Goal: Task Accomplishment & Management: Use online tool/utility

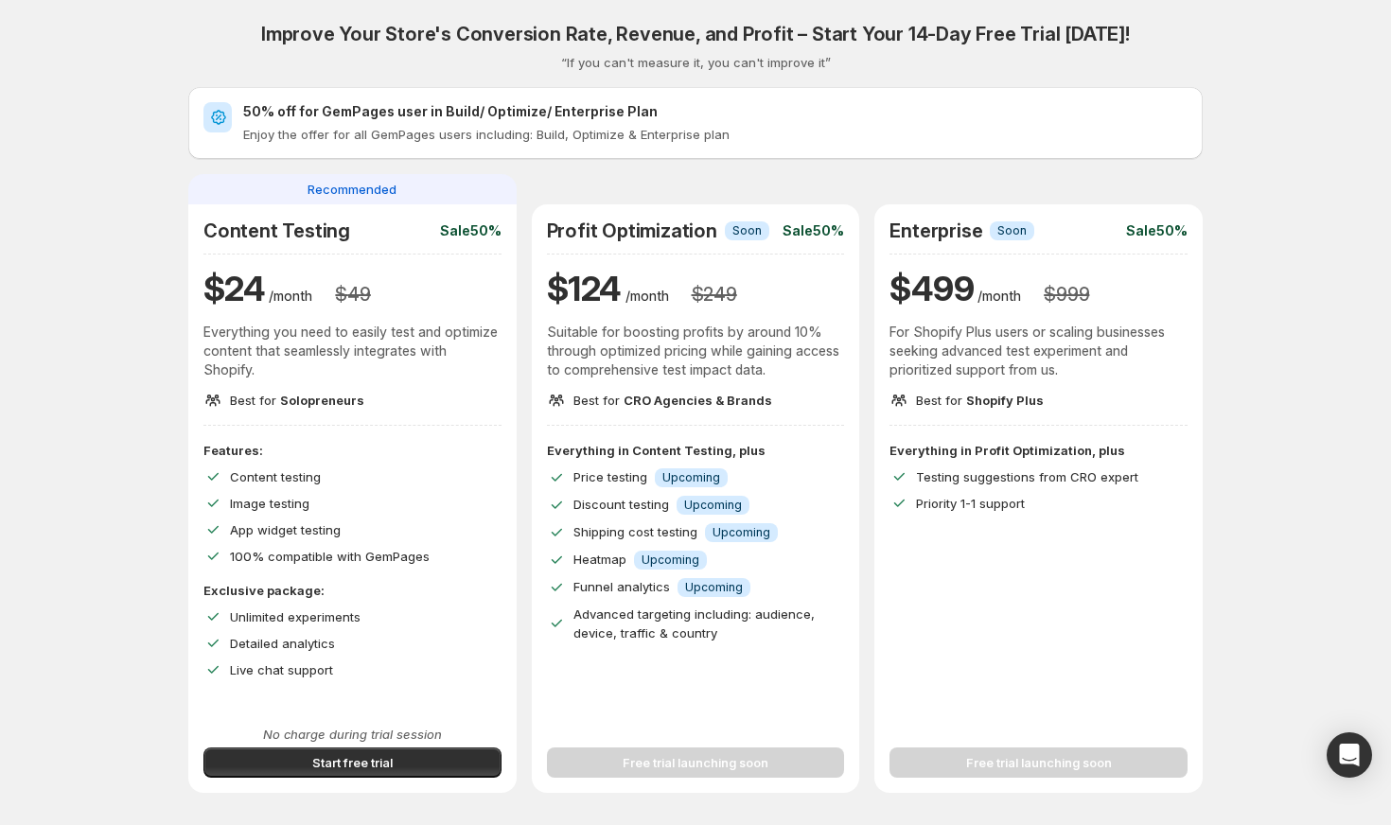
click at [1390, 141] on div "Improve Your Store's Conversion Rate, Revenue, and Profit – Start Your 14-Day F…" at bounding box center [695, 725] width 1391 height 1450
click at [1310, 150] on div "Improve Your Store's Conversion Rate, Revenue, and Profit – Start Your 14-Day F…" at bounding box center [696, 673] width 1346 height 1347
click at [375, 744] on div "No charge during trial session Start free trial" at bounding box center [352, 751] width 298 height 53
click at [372, 754] on span "Start free trial" at bounding box center [352, 762] width 80 height 19
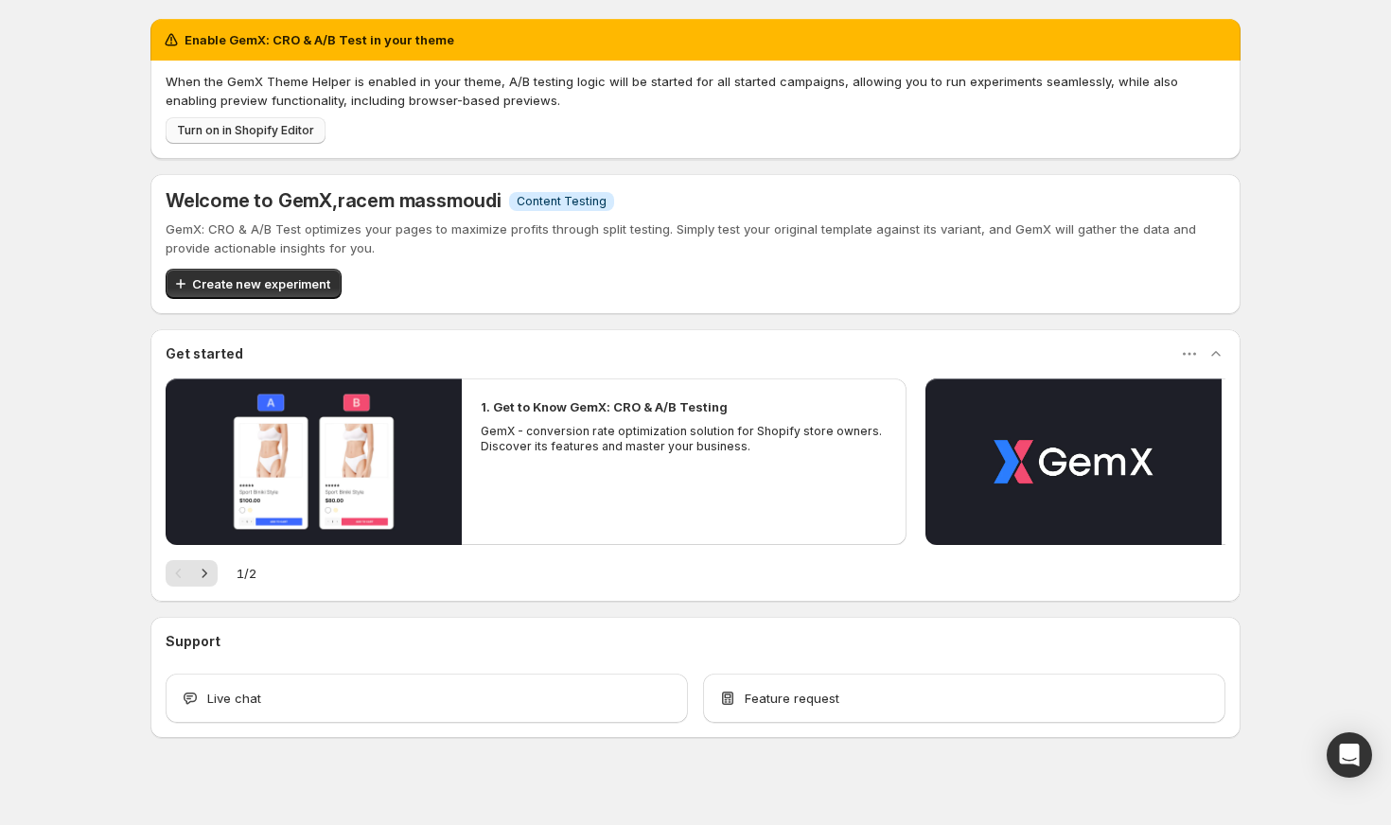
click at [296, 131] on span "Turn on in Shopify Editor" at bounding box center [245, 130] width 137 height 15
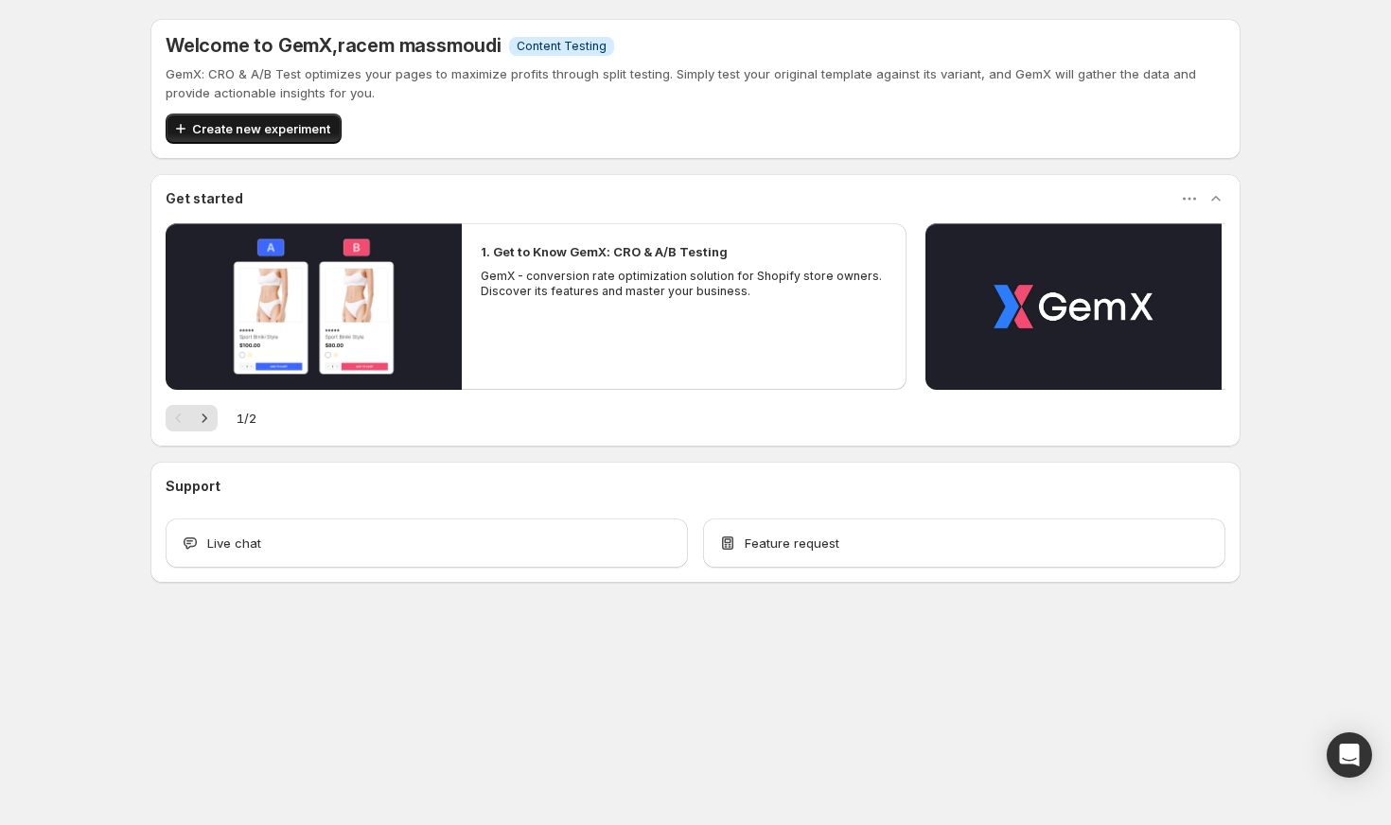
click at [312, 116] on button "Create new experiment" at bounding box center [254, 129] width 176 height 30
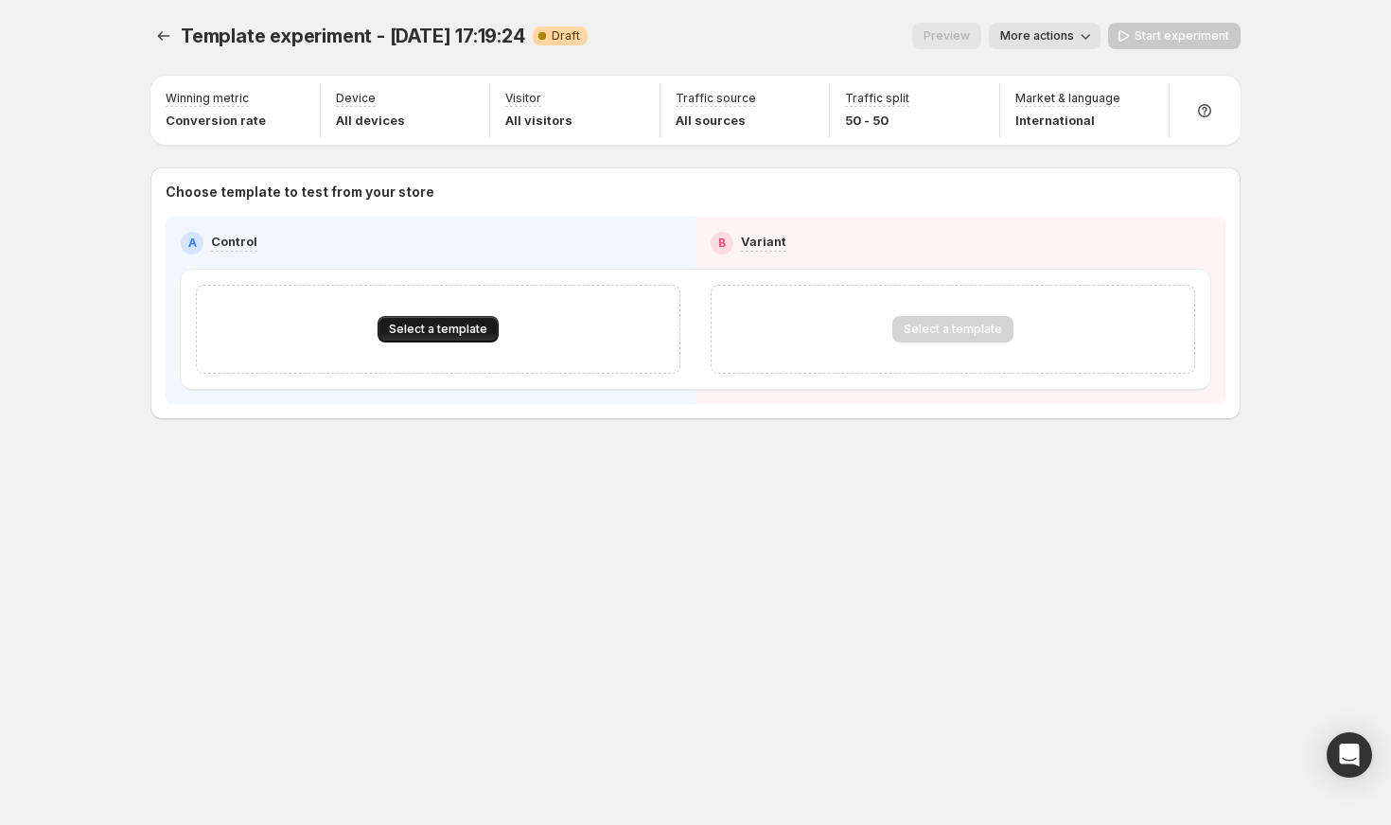
click at [436, 323] on span "Select a template" at bounding box center [438, 329] width 98 height 15
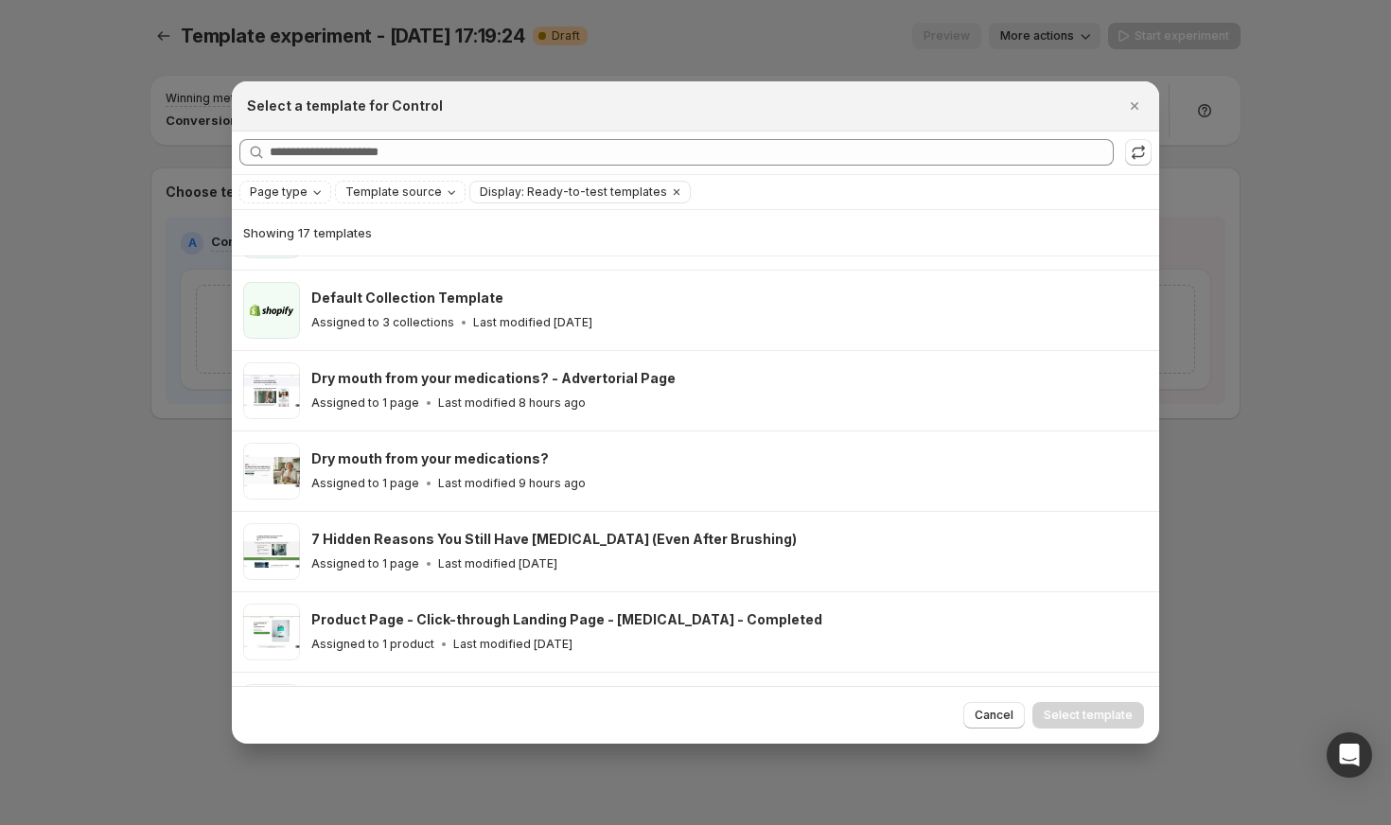
scroll to position [260, 0]
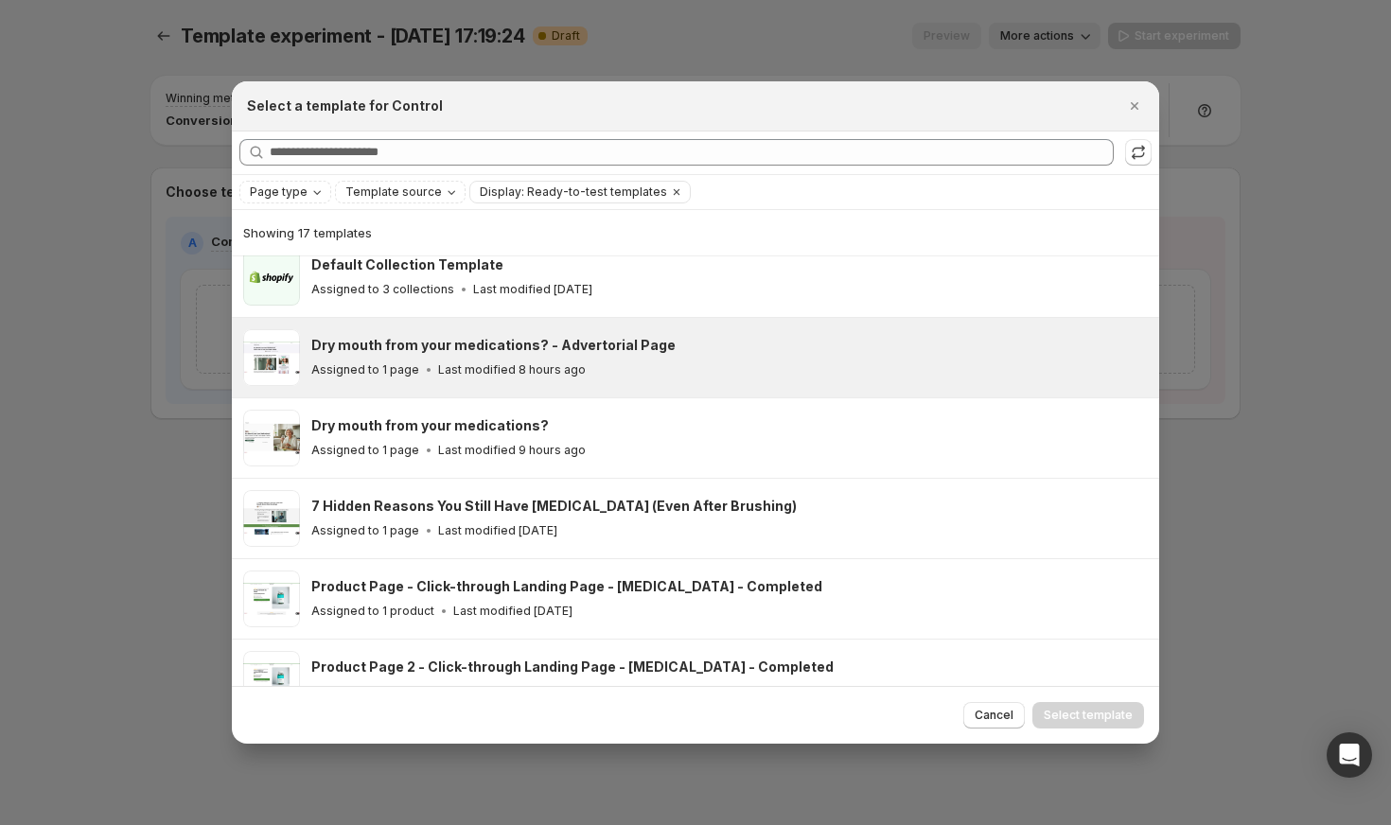
click at [640, 385] on div "Dry mouth from your medications? - Advertorial Page Assigned to 1 page Last mod…" at bounding box center [695, 357] width 927 height 79
click at [1101, 724] on button "Select template" at bounding box center [1088, 715] width 112 height 26
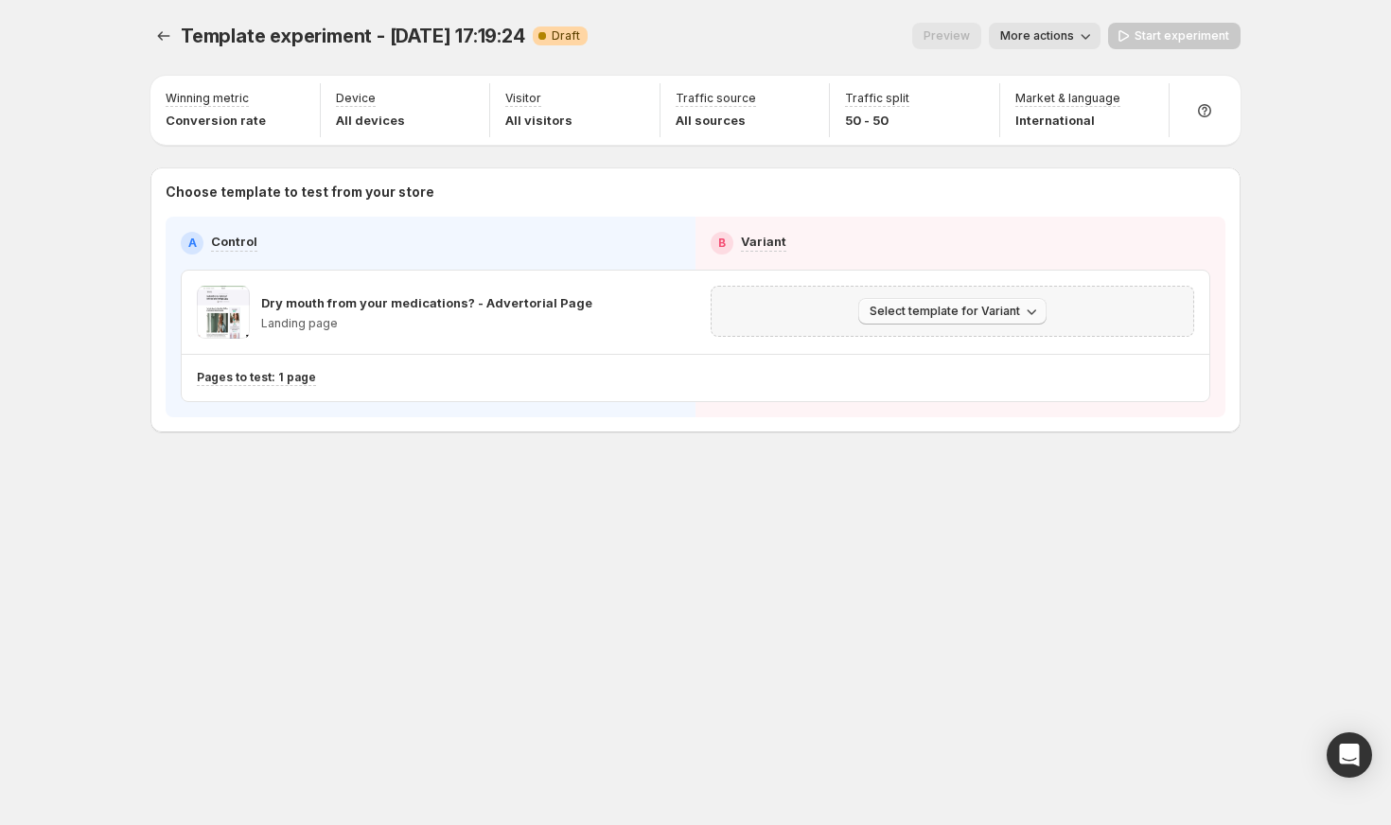
click at [991, 314] on span "Select template for Variant" at bounding box center [945, 311] width 150 height 15
click at [945, 355] on span "Select an existing template" at bounding box center [939, 350] width 160 height 15
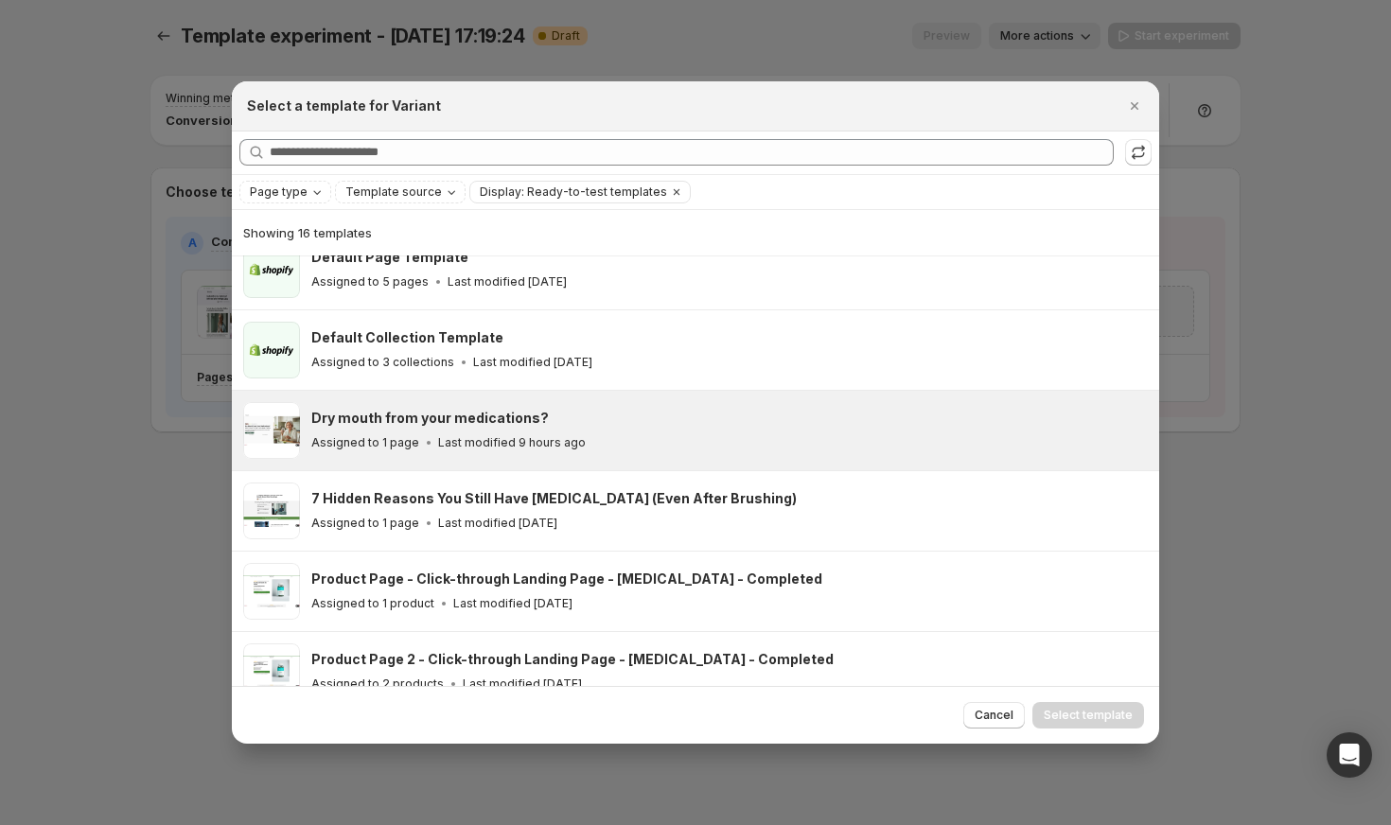
scroll to position [185, 0]
click at [736, 413] on div "Dry mouth from your medications?" at bounding box center [726, 420] width 831 height 19
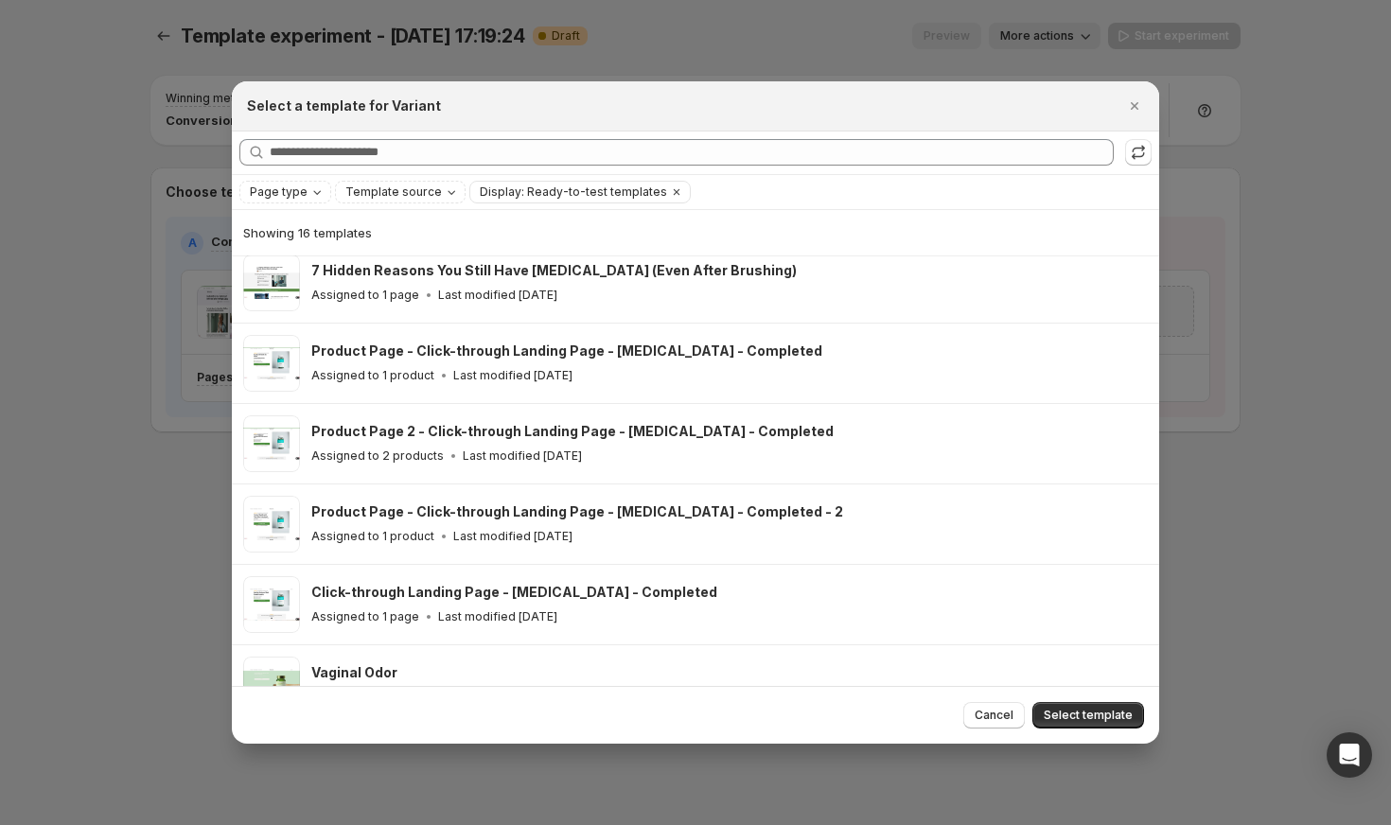
scroll to position [441, 0]
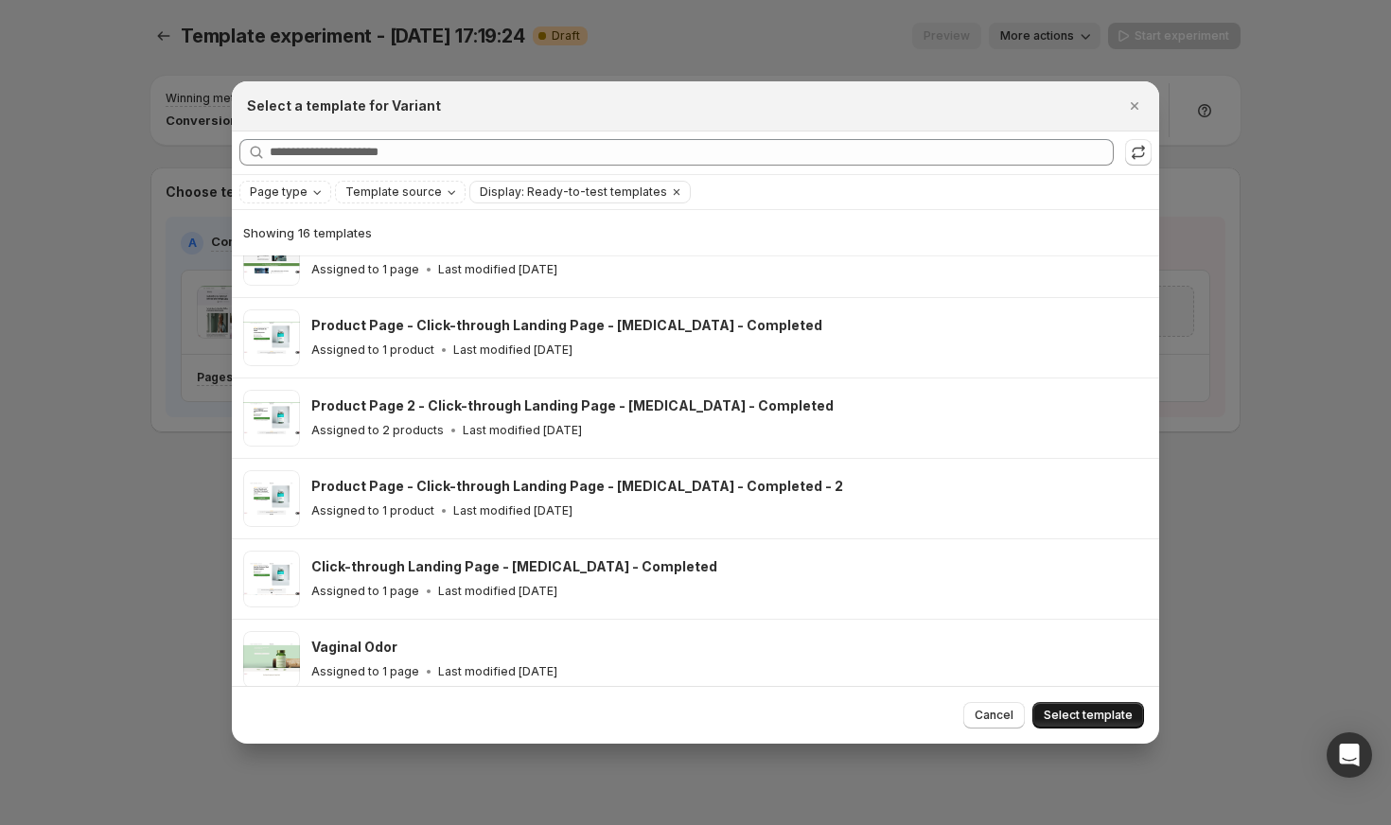
click at [1091, 712] on span "Select template" at bounding box center [1088, 715] width 89 height 15
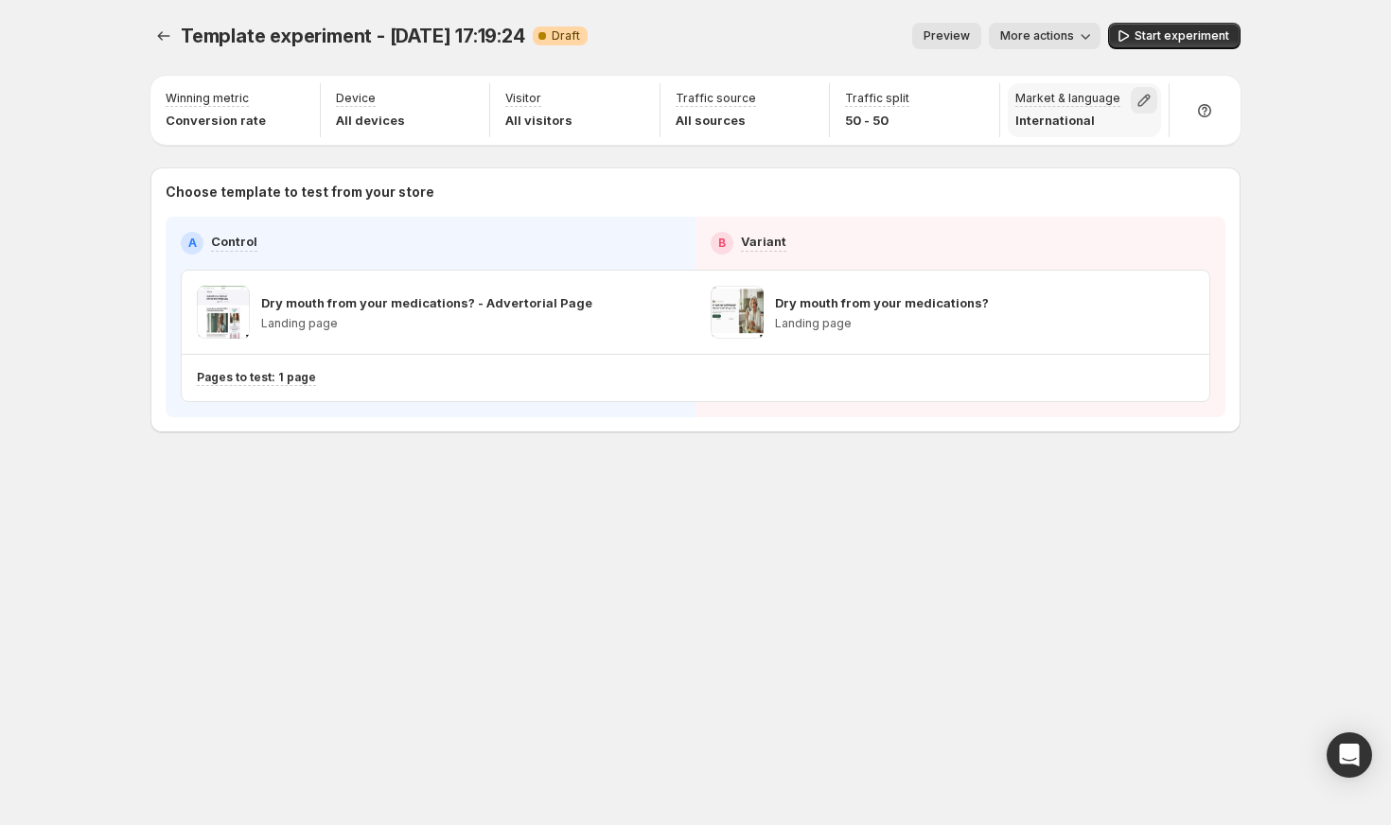
click at [1148, 103] on icon "button" at bounding box center [1144, 101] width 12 height 12
click at [1144, 141] on icon "button" at bounding box center [1145, 142] width 19 height 19
click at [1144, 141] on icon "button" at bounding box center [1145, 142] width 9 height 5
click at [984, 97] on icon "button" at bounding box center [974, 100] width 19 height 19
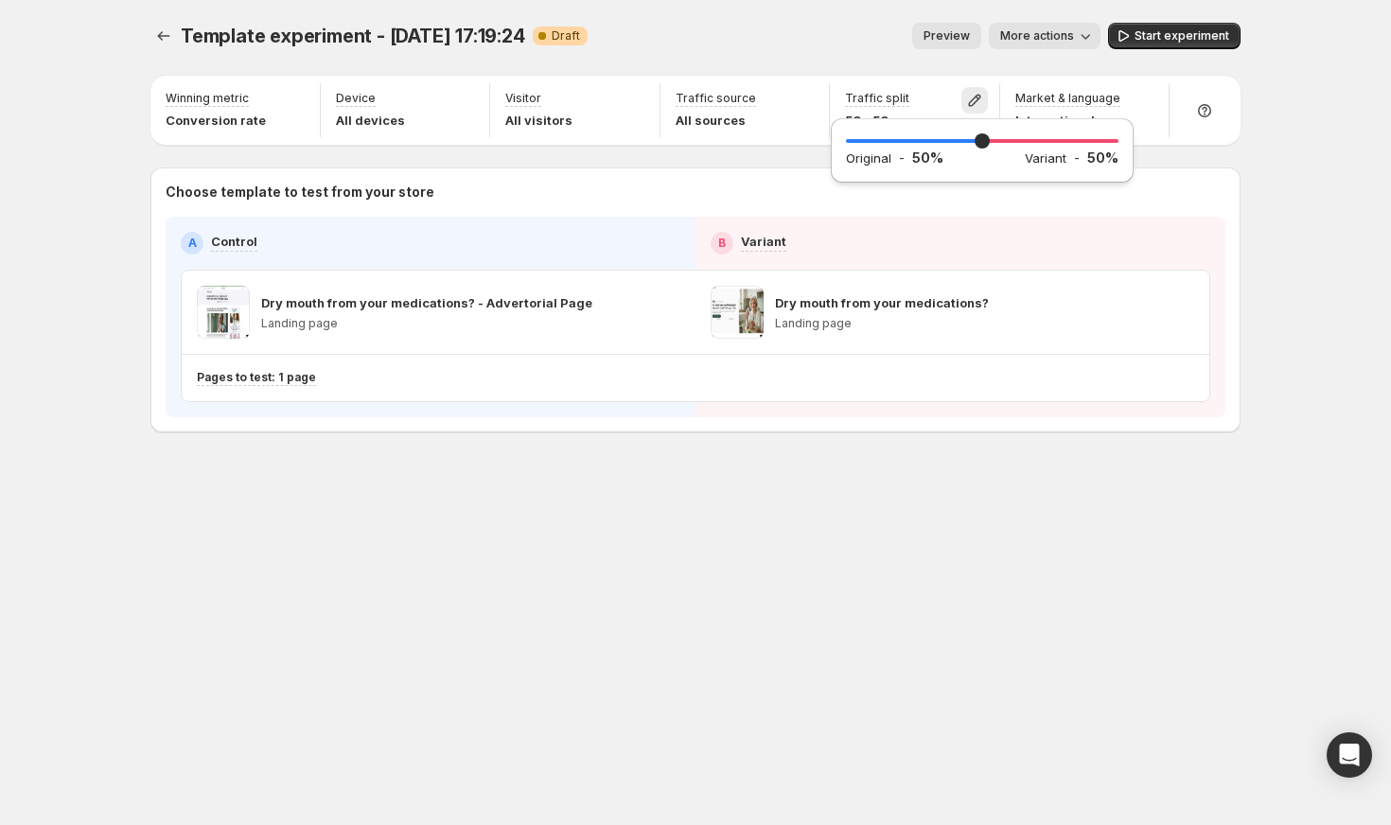
click at [809, 44] on div "Preview More actions" at bounding box center [852, 36] width 498 height 26
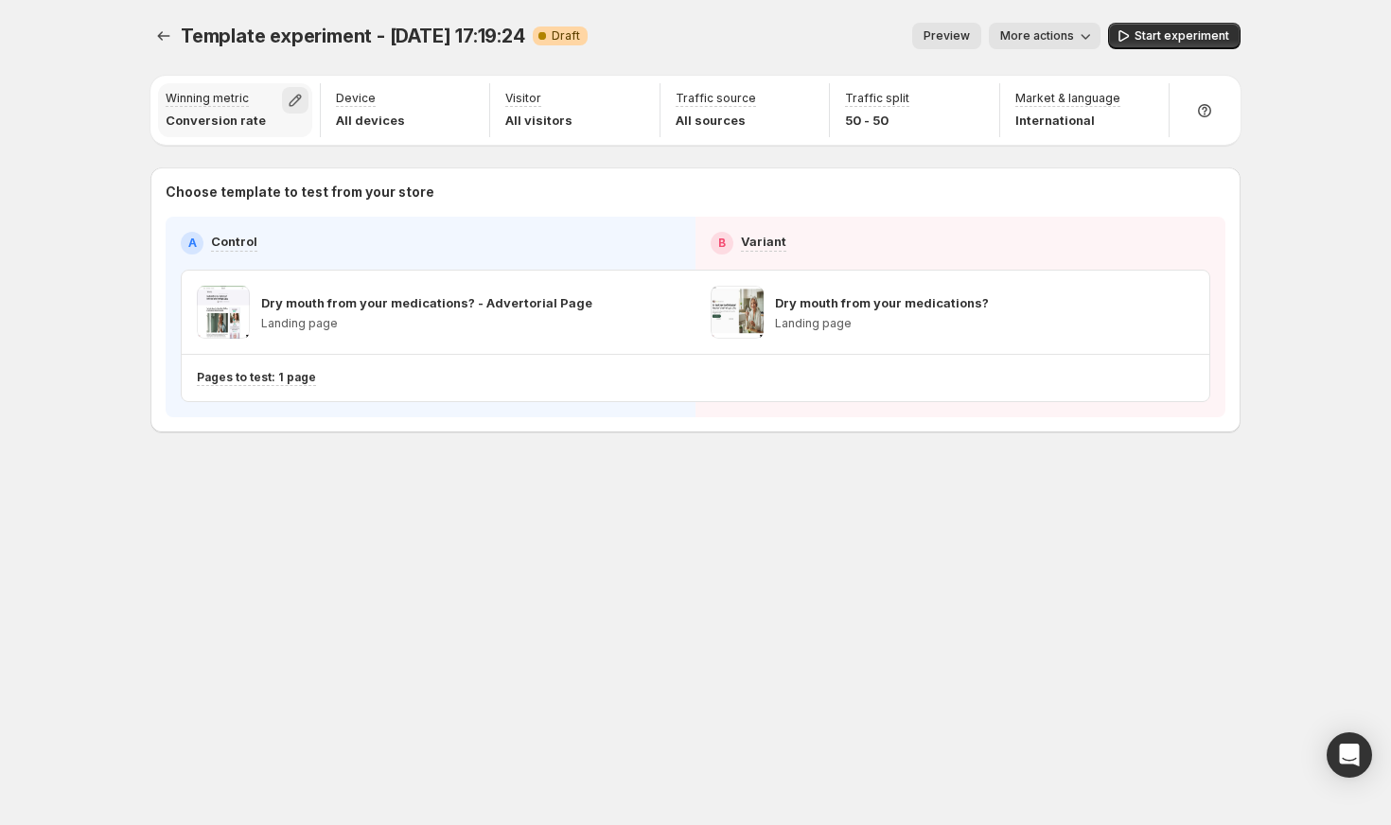
click at [296, 103] on icon "button" at bounding box center [295, 100] width 19 height 19
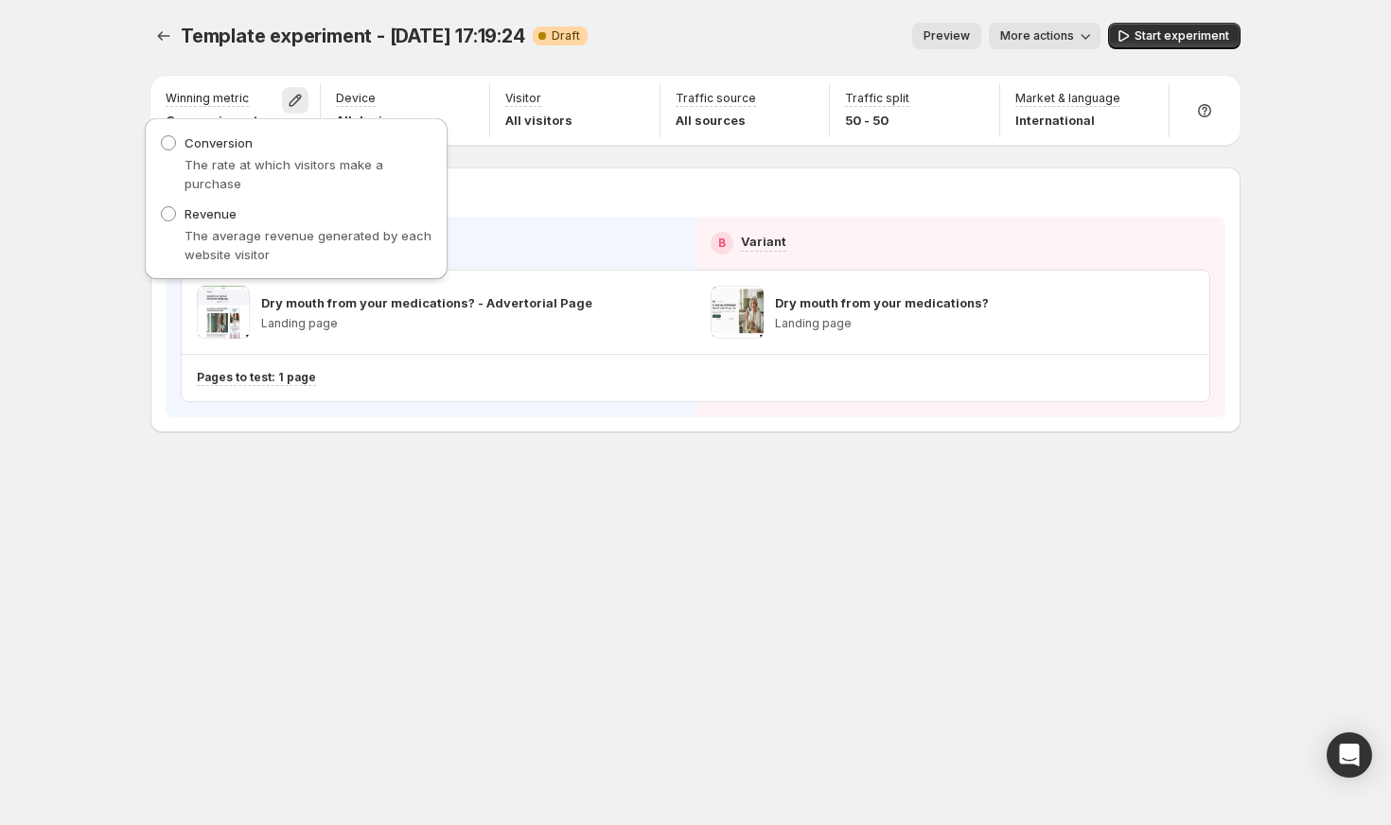
click at [1265, 241] on div "Template experiment - Oct 14, 17:19:24. This page is ready Template experiment …" at bounding box center [695, 412] width 1391 height 825
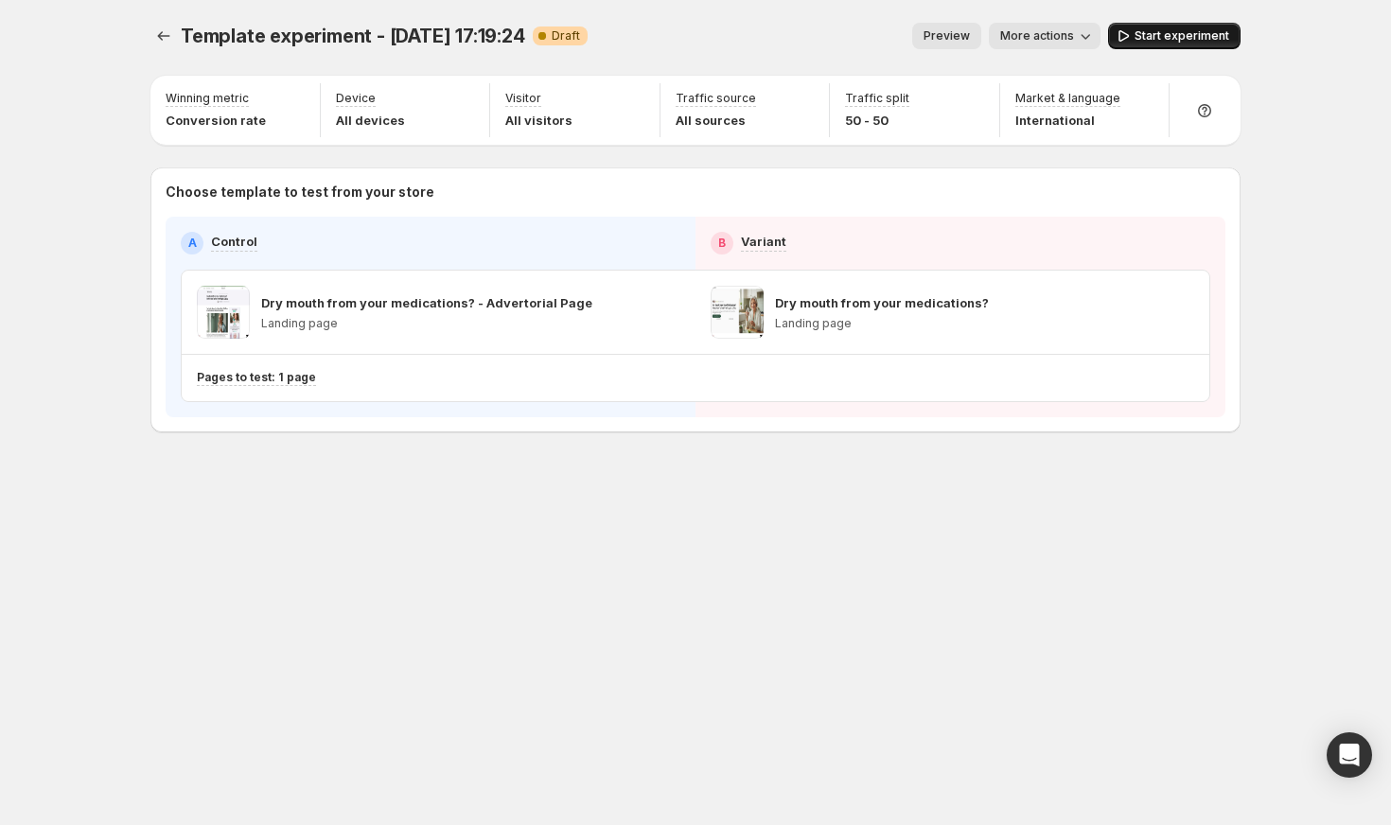
click at [1180, 41] on span "Start experiment" at bounding box center [1182, 35] width 95 height 15
click at [1086, 29] on icon "button" at bounding box center [1076, 35] width 19 height 19
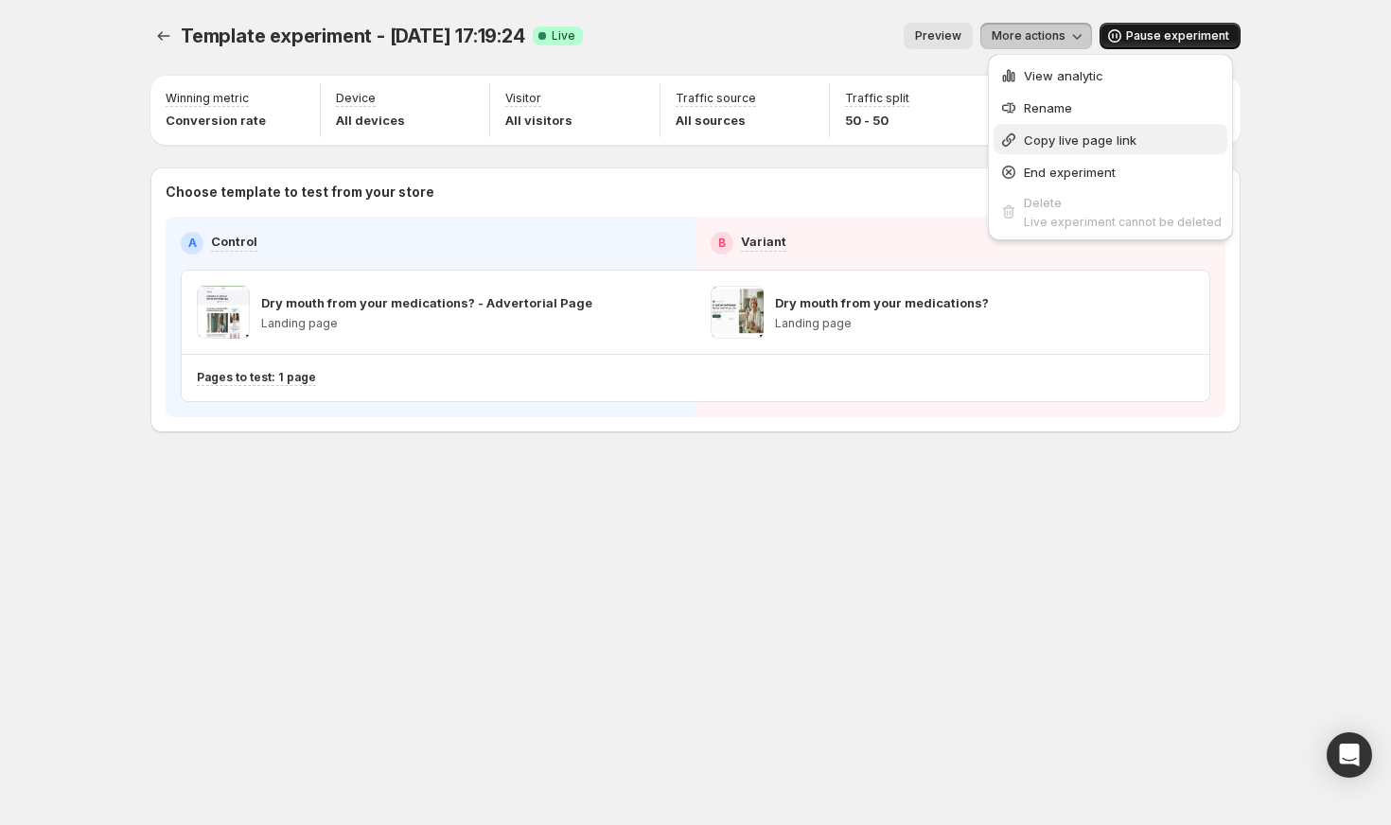
click at [1102, 141] on span "Copy live page link" at bounding box center [1080, 139] width 113 height 15
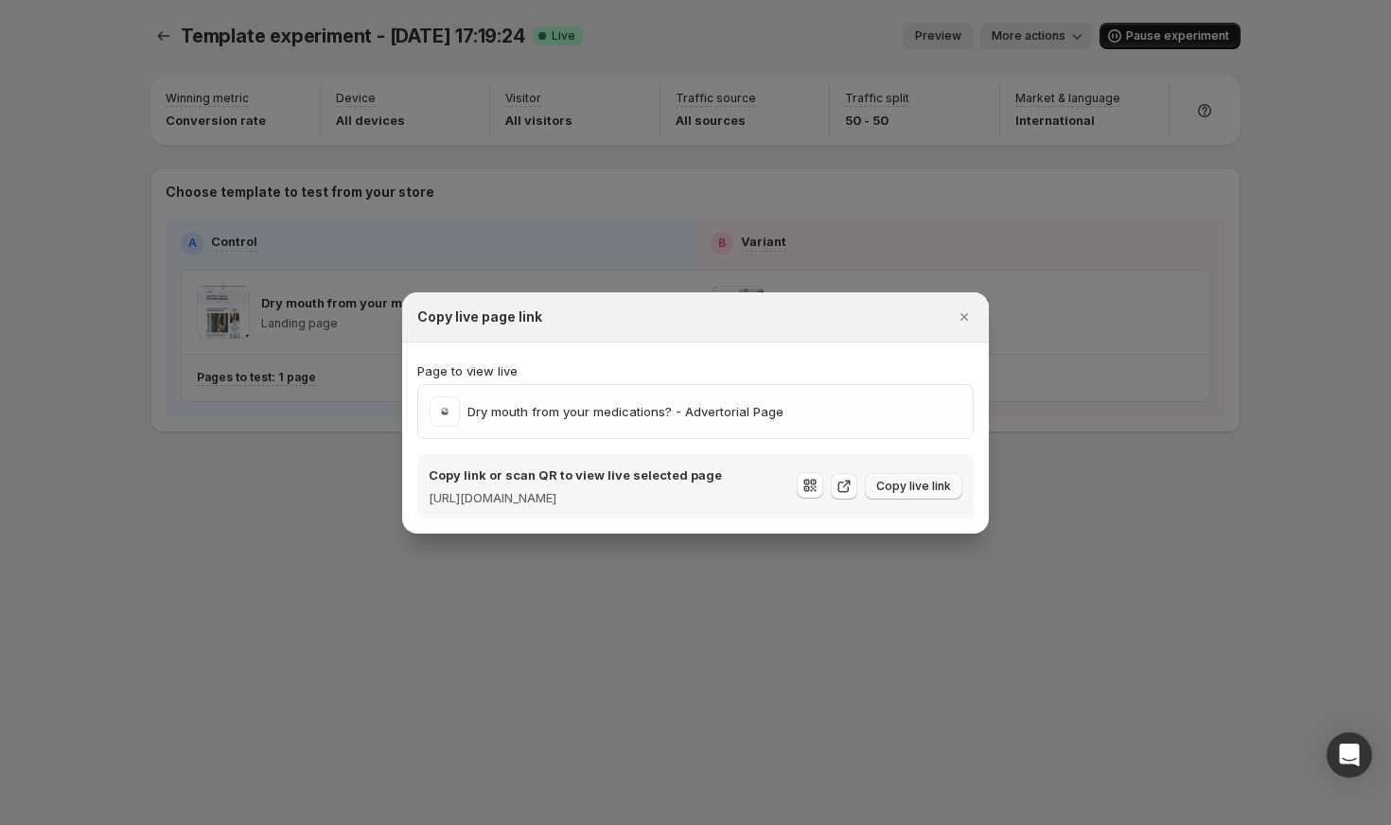
click at [904, 491] on span "Copy live link" at bounding box center [913, 486] width 75 height 15
click at [844, 486] on icon ":r39:" at bounding box center [844, 486] width 19 height 19
click at [842, 490] on icon ":r39:" at bounding box center [844, 486] width 19 height 19
click at [965, 309] on icon "Close" at bounding box center [964, 317] width 19 height 19
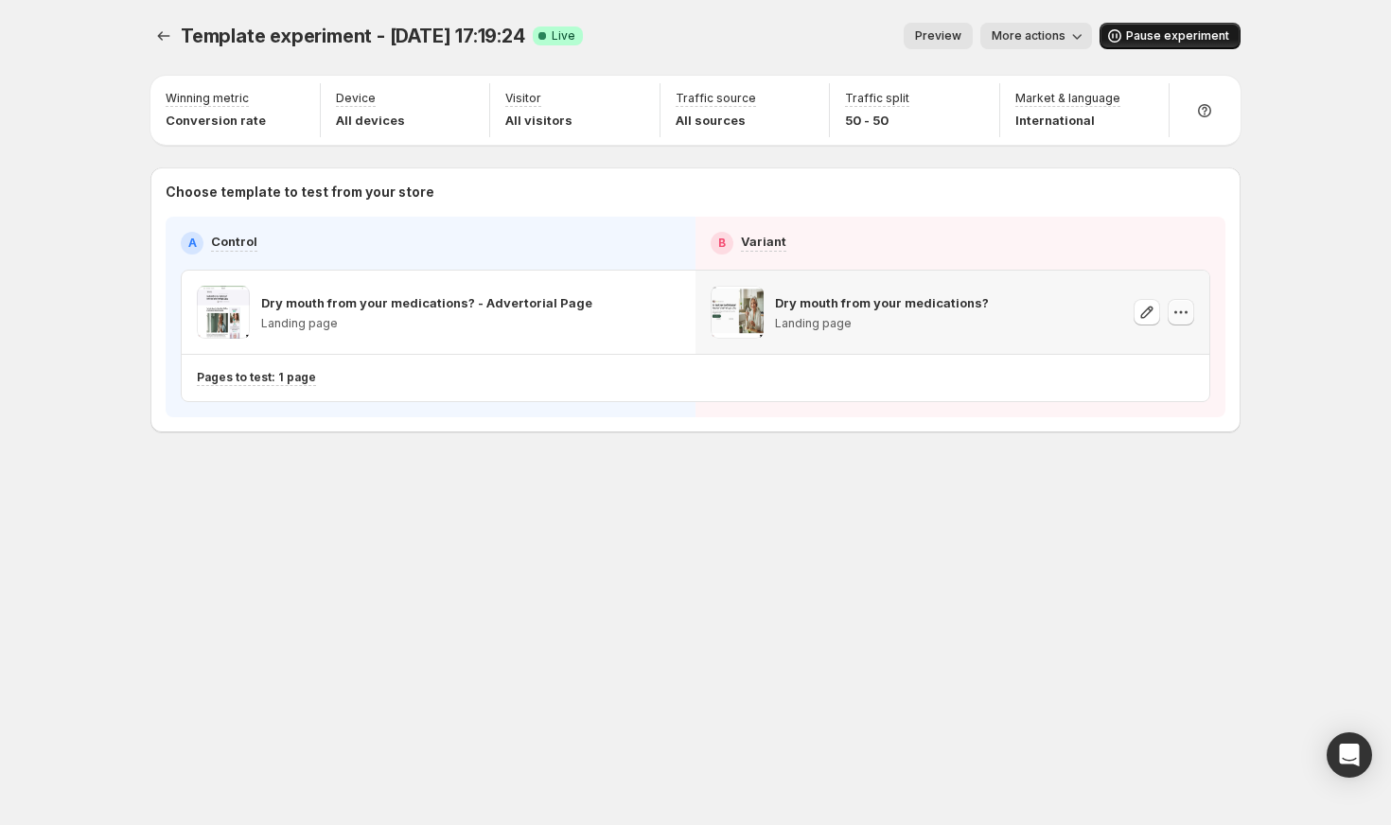
click at [1179, 305] on icon "button" at bounding box center [1180, 312] width 19 height 19
click at [1055, 29] on span "More actions" at bounding box center [1029, 35] width 74 height 15
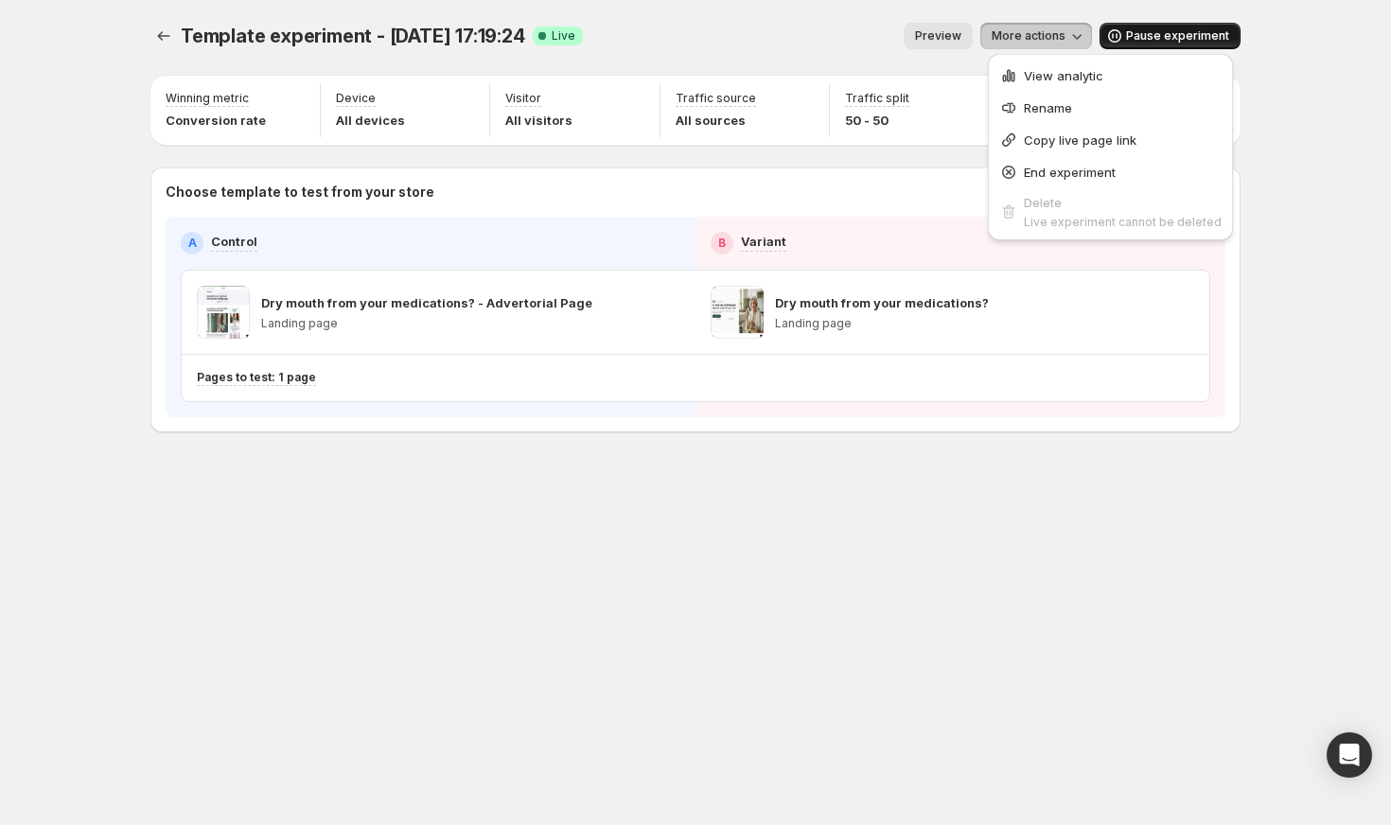
click at [943, 36] on span "Preview" at bounding box center [938, 35] width 46 height 15
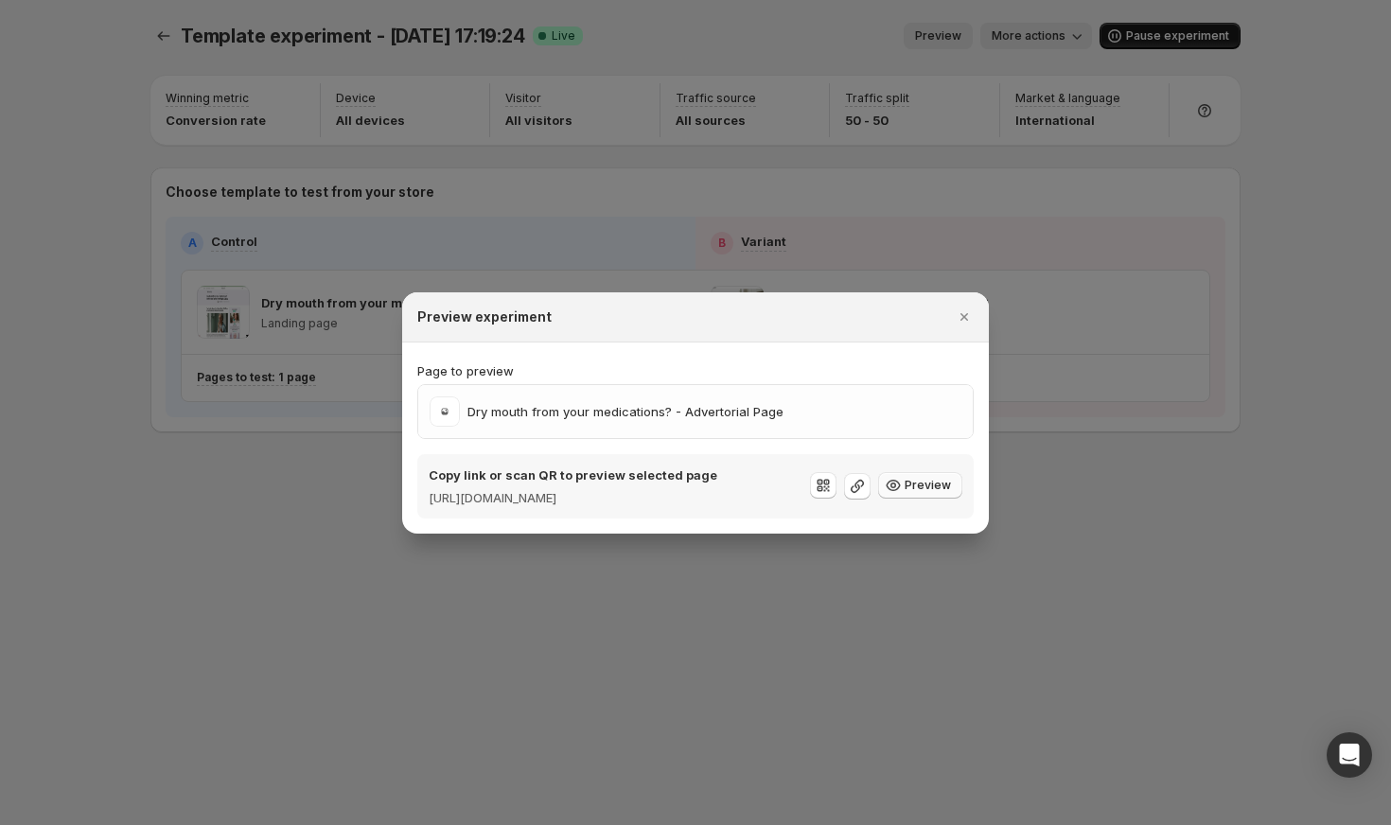
click at [946, 476] on button "Preview" at bounding box center [920, 485] width 84 height 26
click at [977, 308] on div "Preview experiment" at bounding box center [695, 317] width 587 height 50
click at [970, 308] on icon "Close" at bounding box center [964, 317] width 19 height 19
